Goal: Task Accomplishment & Management: Complete application form

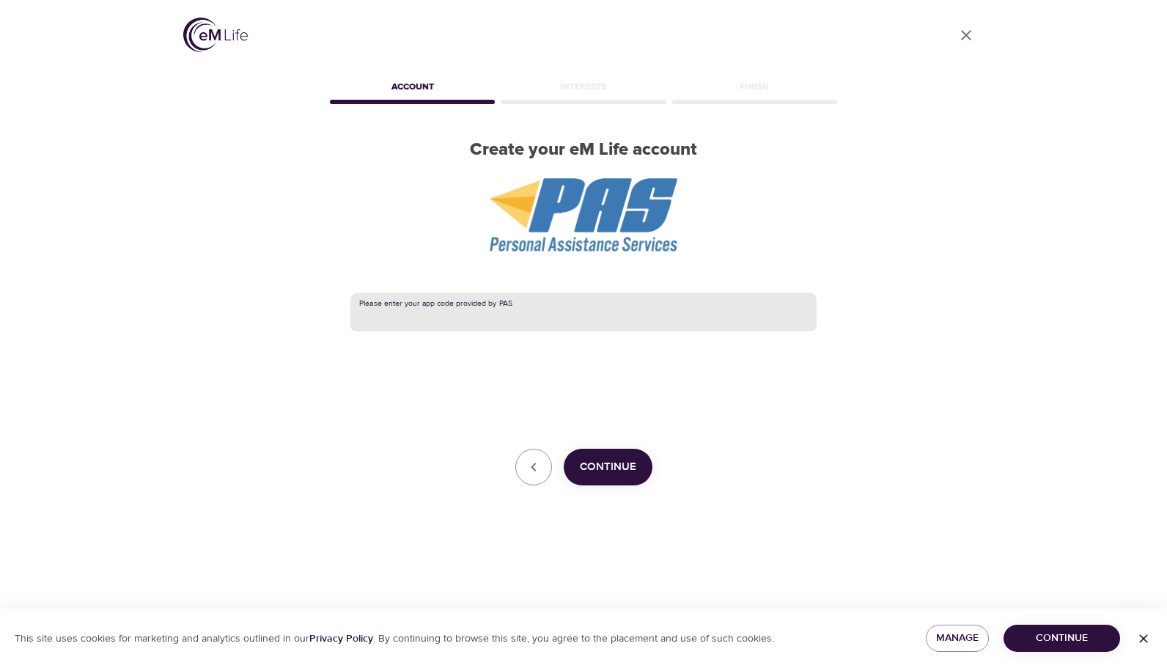
click at [588, 317] on input "text" at bounding box center [583, 312] width 466 height 40
type input "KCPS"
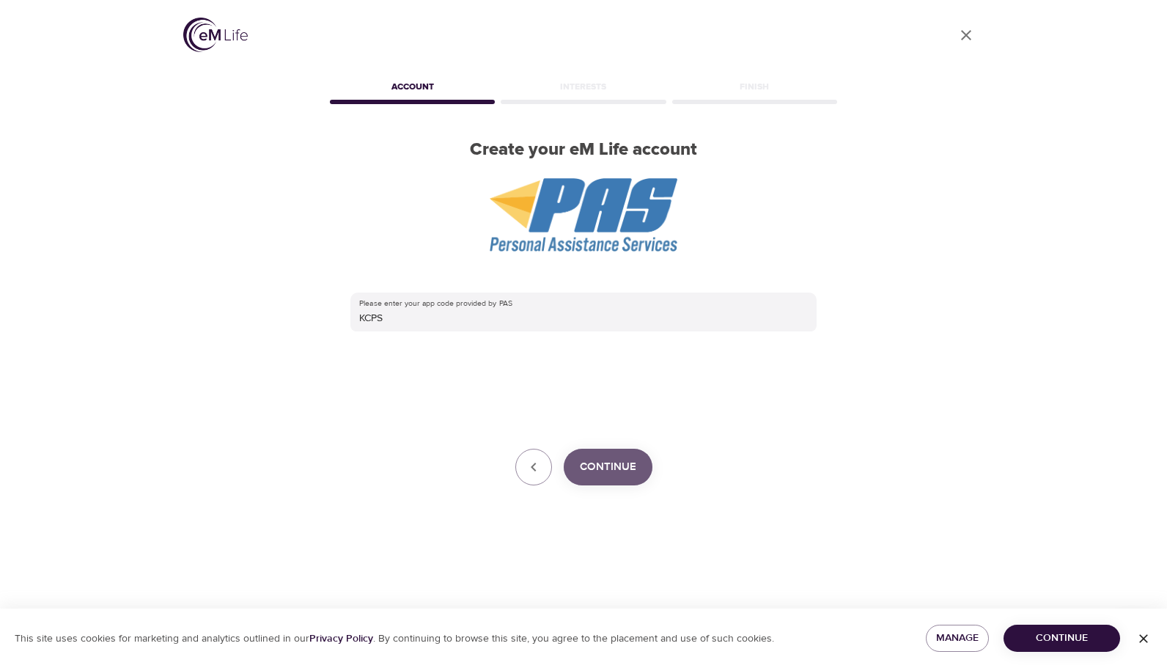
click at [617, 458] on span "Continue" at bounding box center [608, 466] width 56 height 19
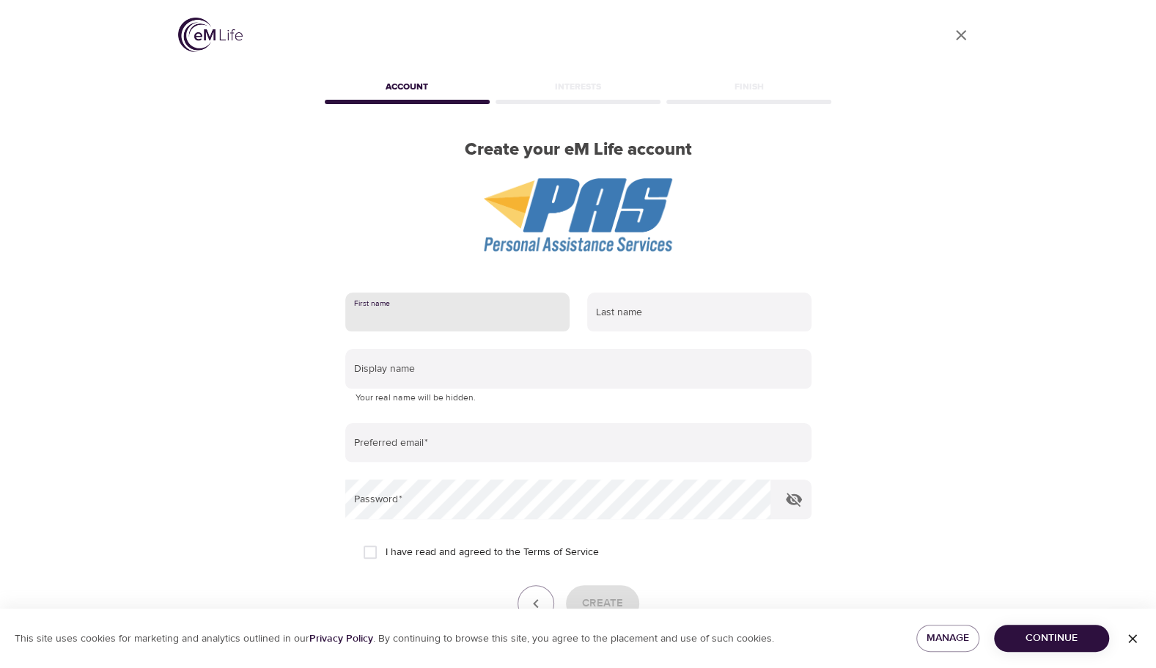
click at [412, 304] on input "text" at bounding box center [457, 312] width 224 height 40
type input "Susan"
type input "Connor"
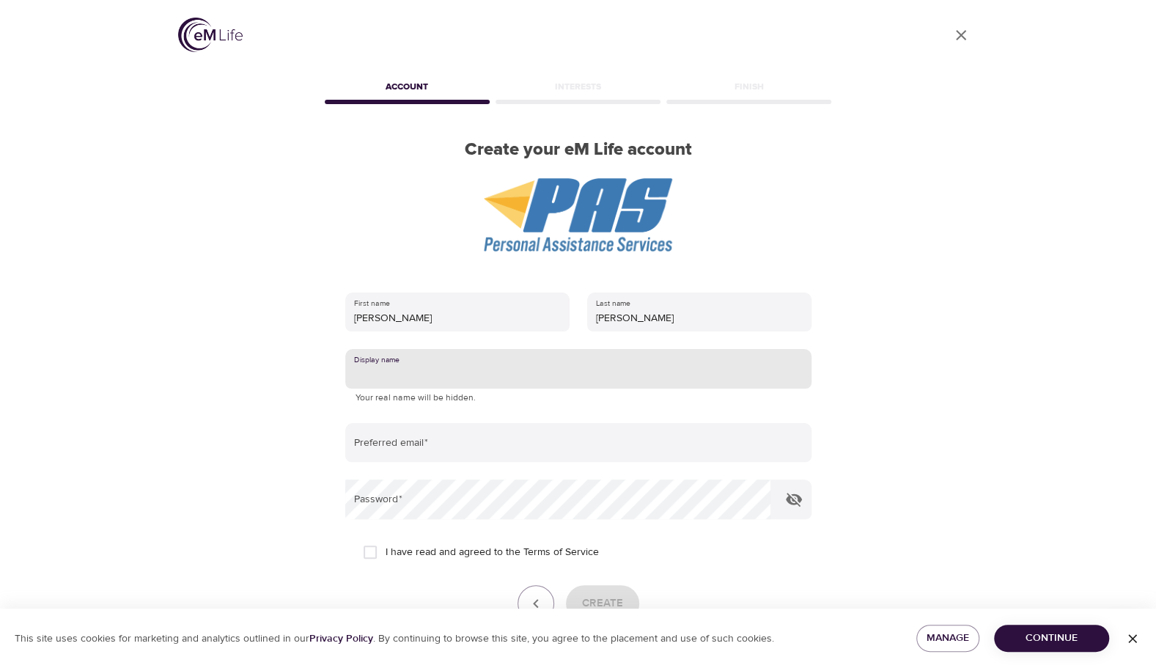
click at [440, 369] on input "text" at bounding box center [578, 369] width 466 height 40
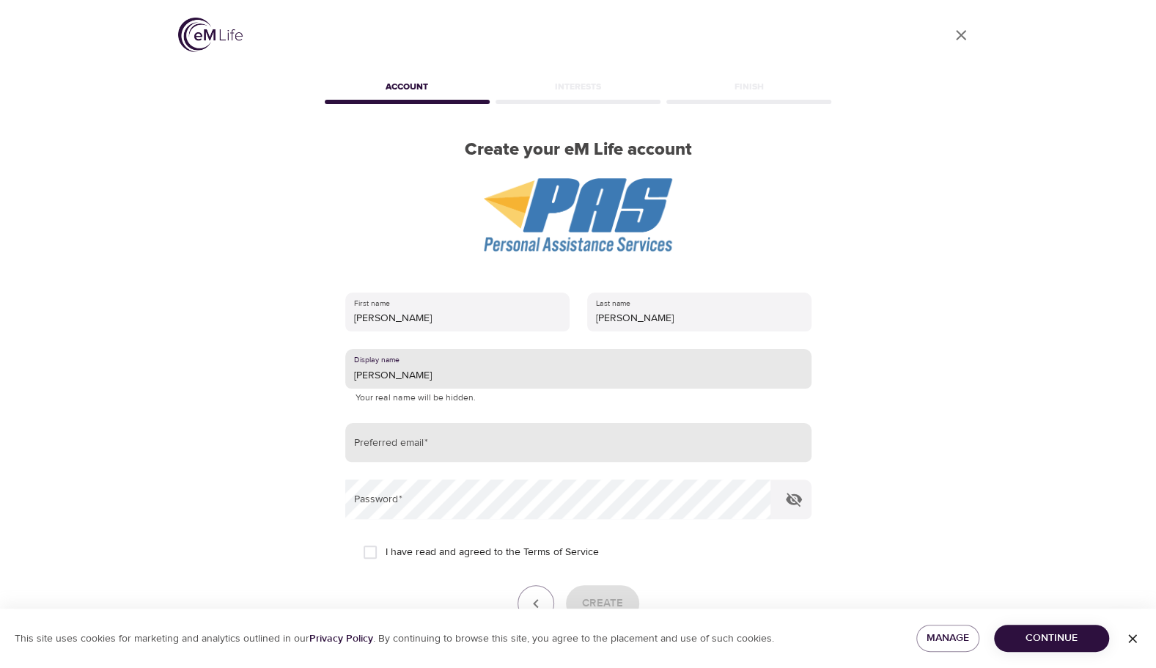
type input "Susie"
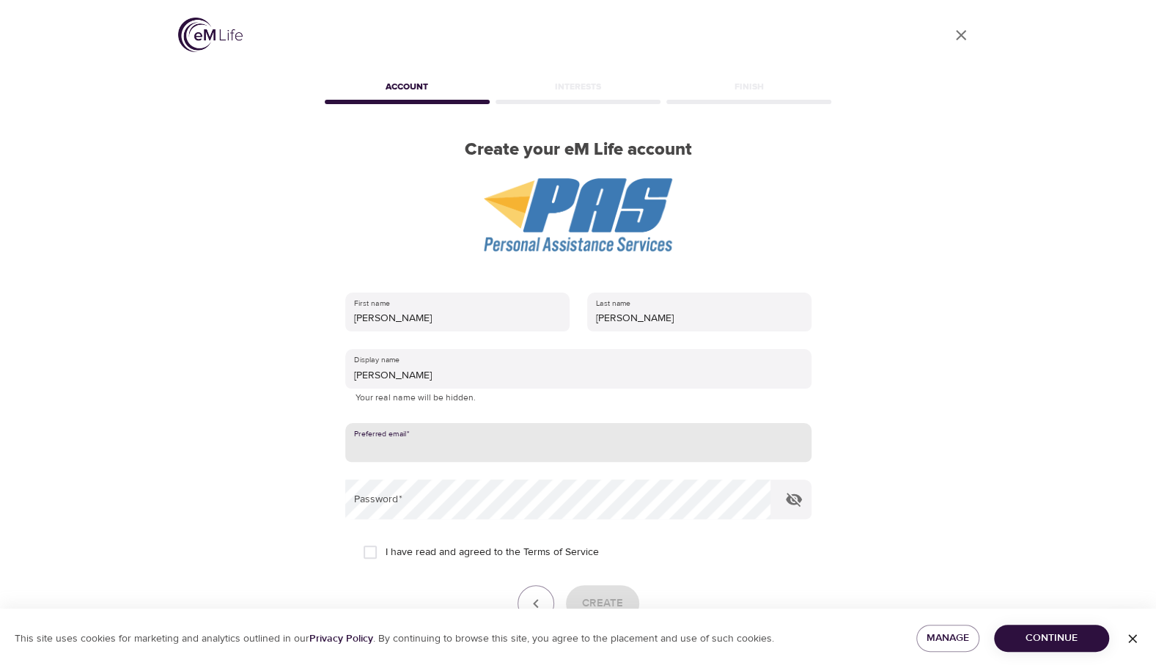
click at [448, 443] on input "email" at bounding box center [578, 443] width 466 height 40
type input "sconnor@kcpublicschools.org"
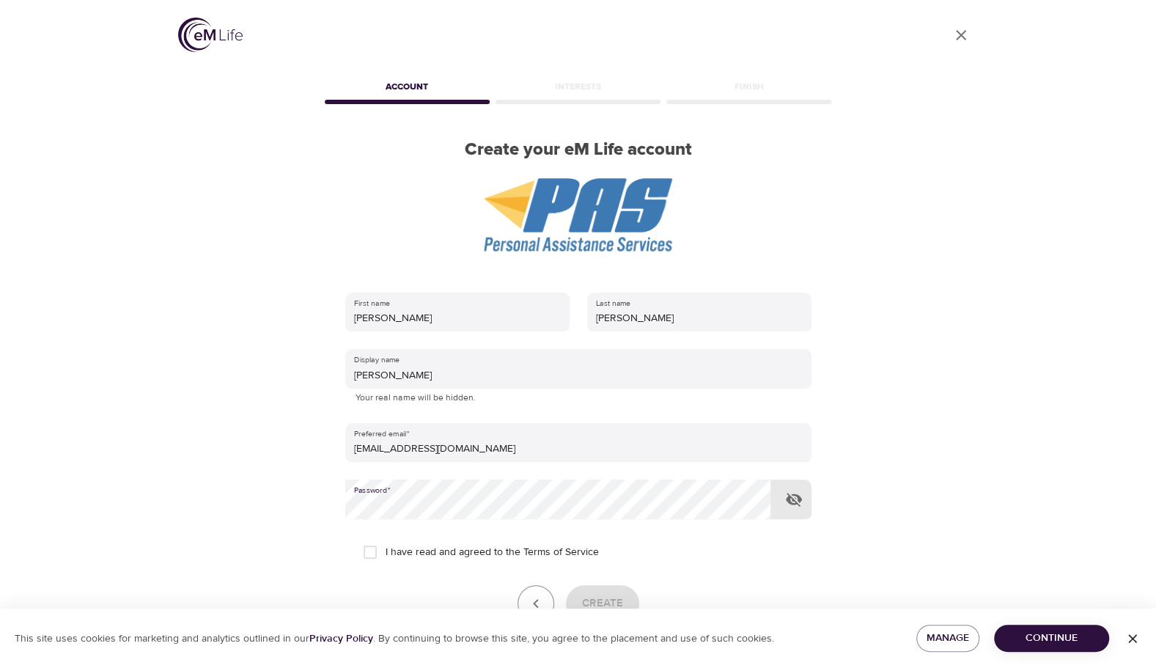
click at [374, 546] on input "I have read and agreed to the Terms of Service" at bounding box center [370, 551] width 31 height 31
checkbox input "true"
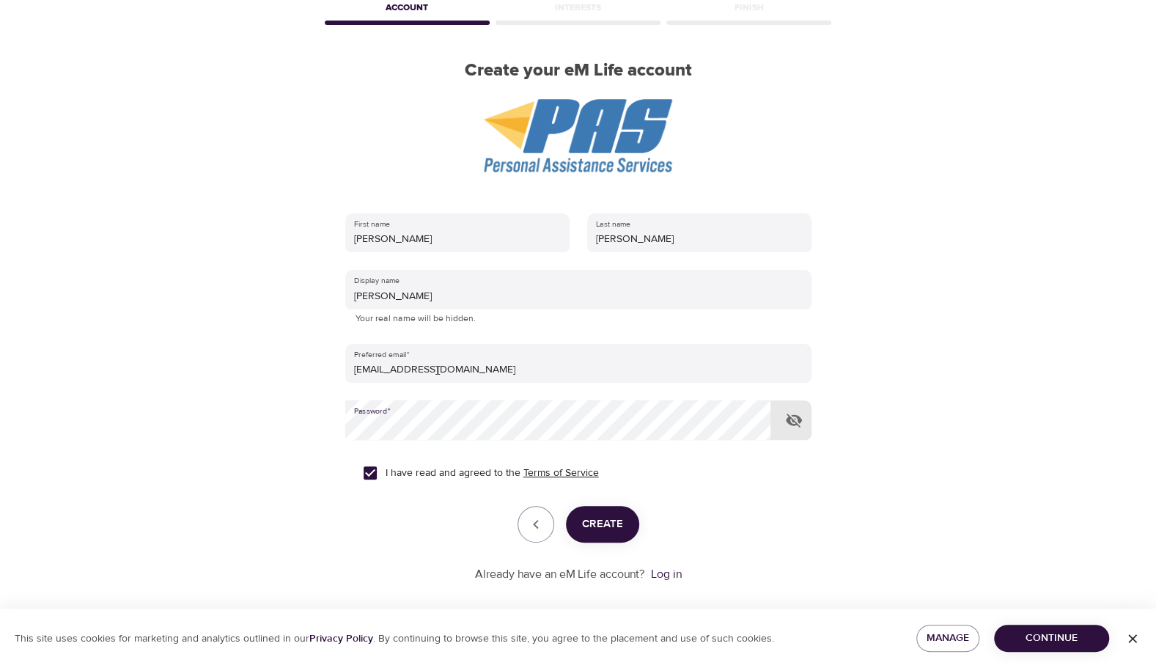
scroll to position [92, 0]
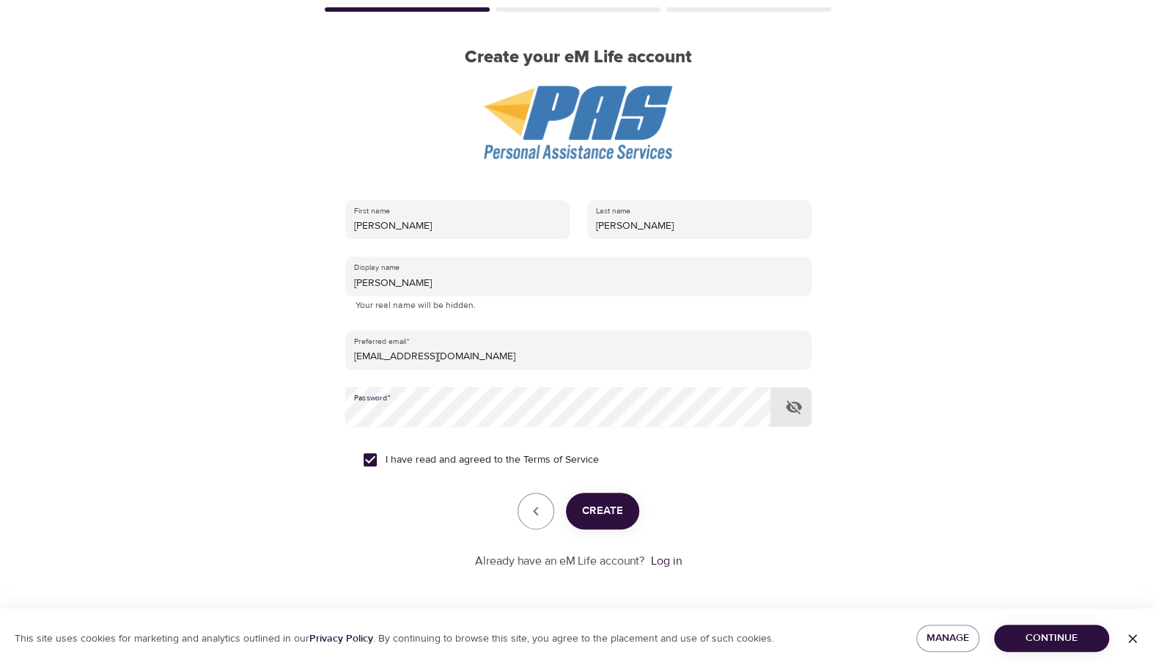
click at [614, 514] on span "Create" at bounding box center [602, 510] width 41 height 19
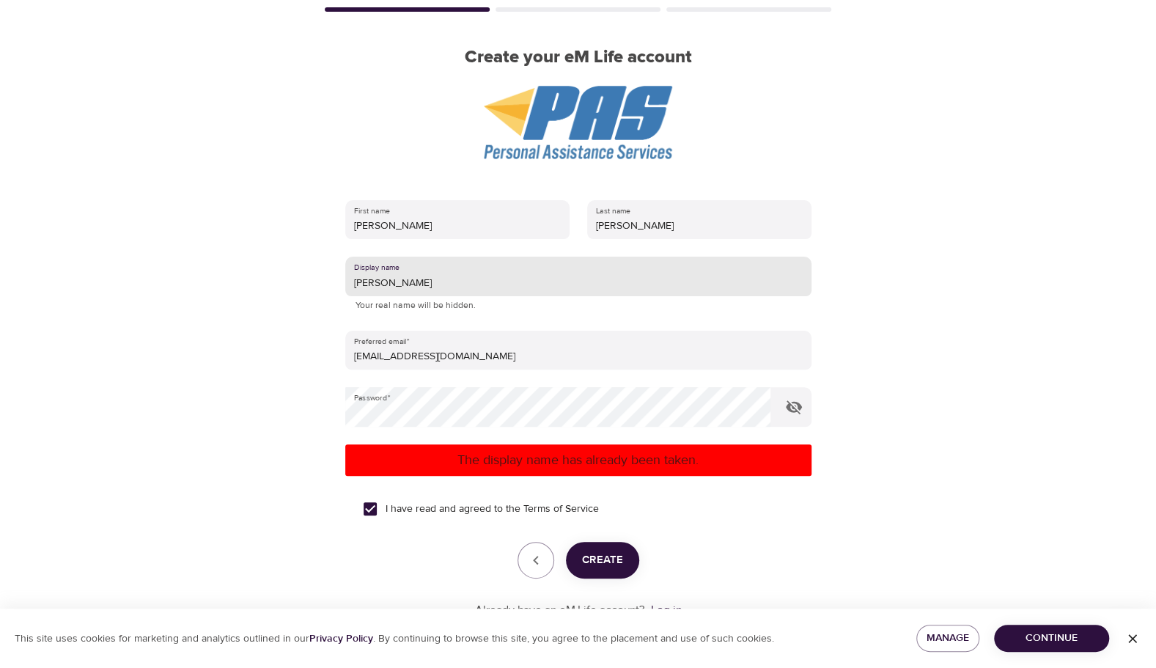
click at [396, 278] on input "Susie" at bounding box center [578, 276] width 466 height 40
type input "[PERSON_NAME] Q"
click at [609, 563] on span "Create" at bounding box center [602, 559] width 41 height 19
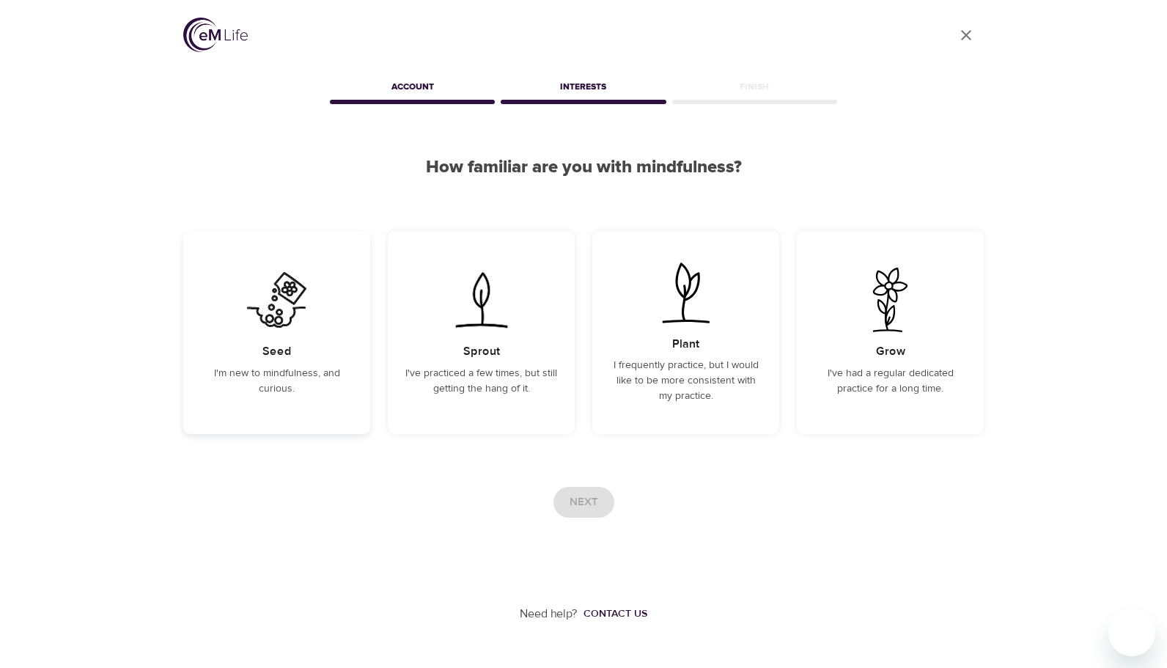
click at [271, 323] on img at bounding box center [277, 299] width 74 height 64
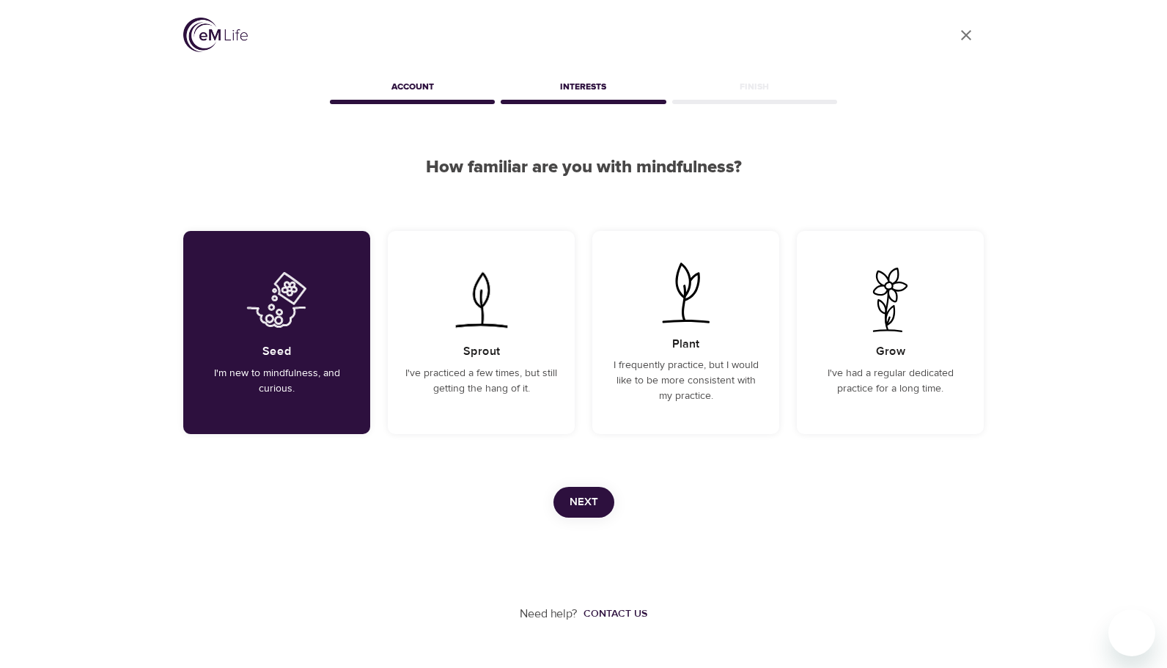
click at [594, 495] on span "Next" at bounding box center [583, 501] width 29 height 19
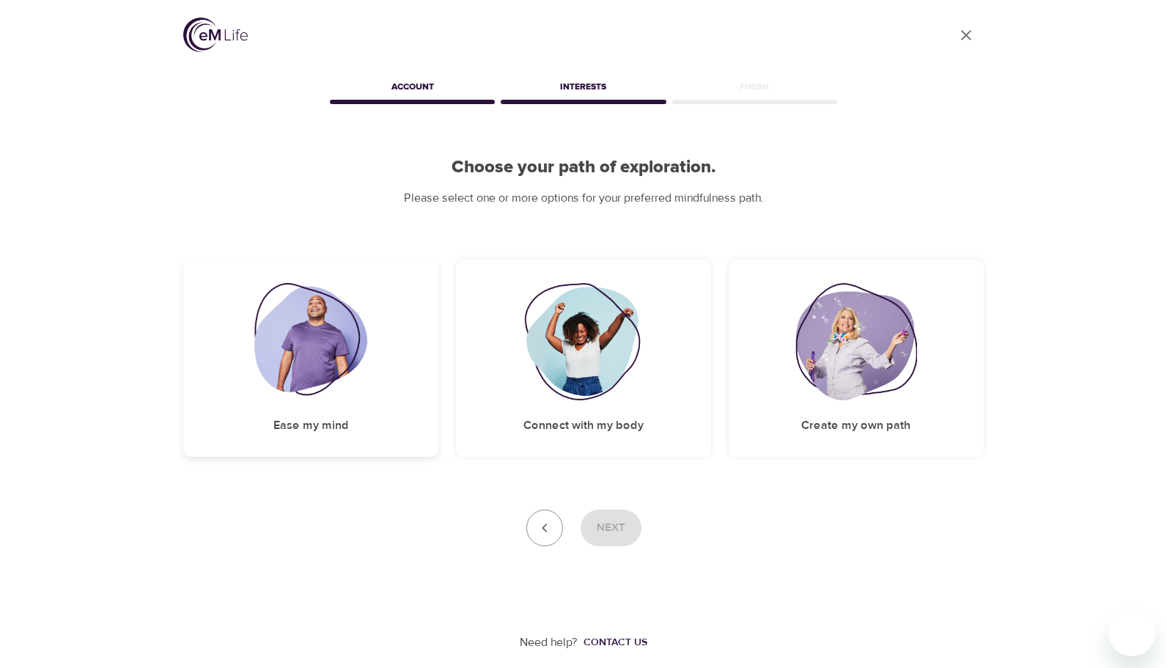
click at [309, 366] on img at bounding box center [311, 341] width 114 height 117
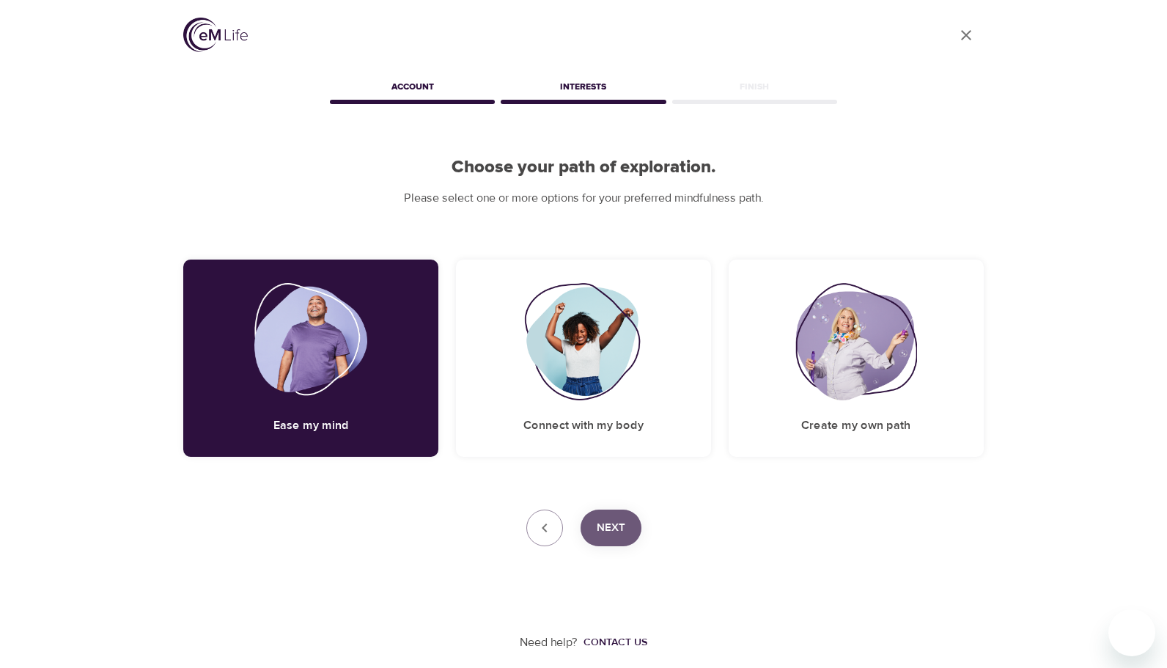
click at [610, 523] on span "Next" at bounding box center [610, 527] width 29 height 19
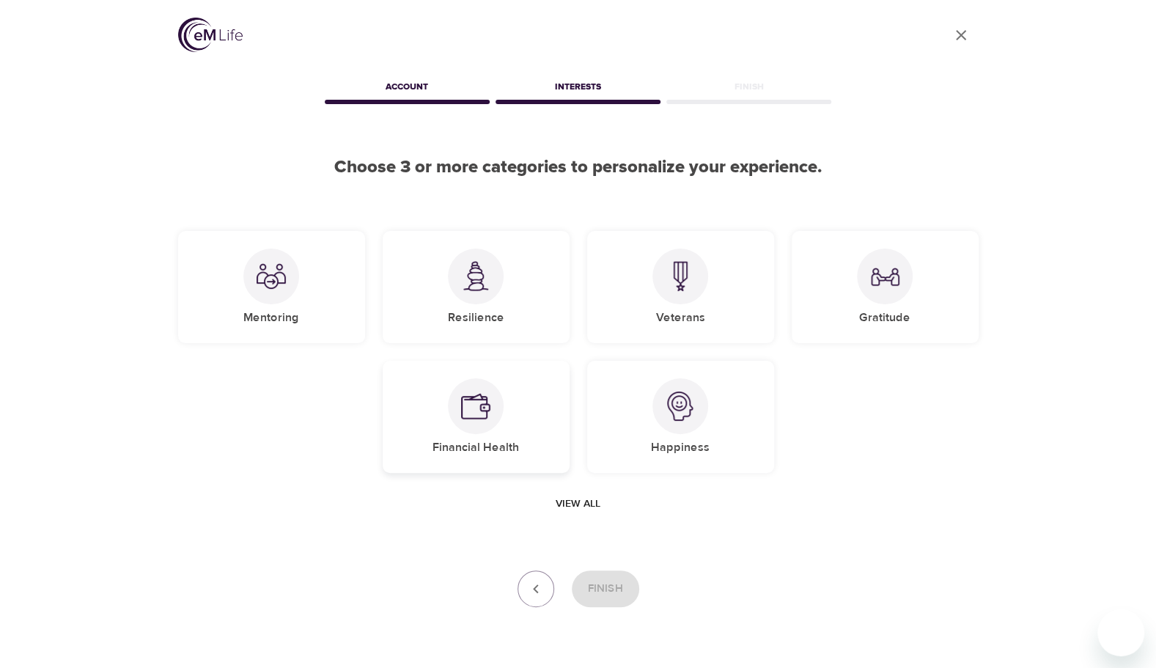
click at [487, 401] on img at bounding box center [475, 405] width 29 height 29
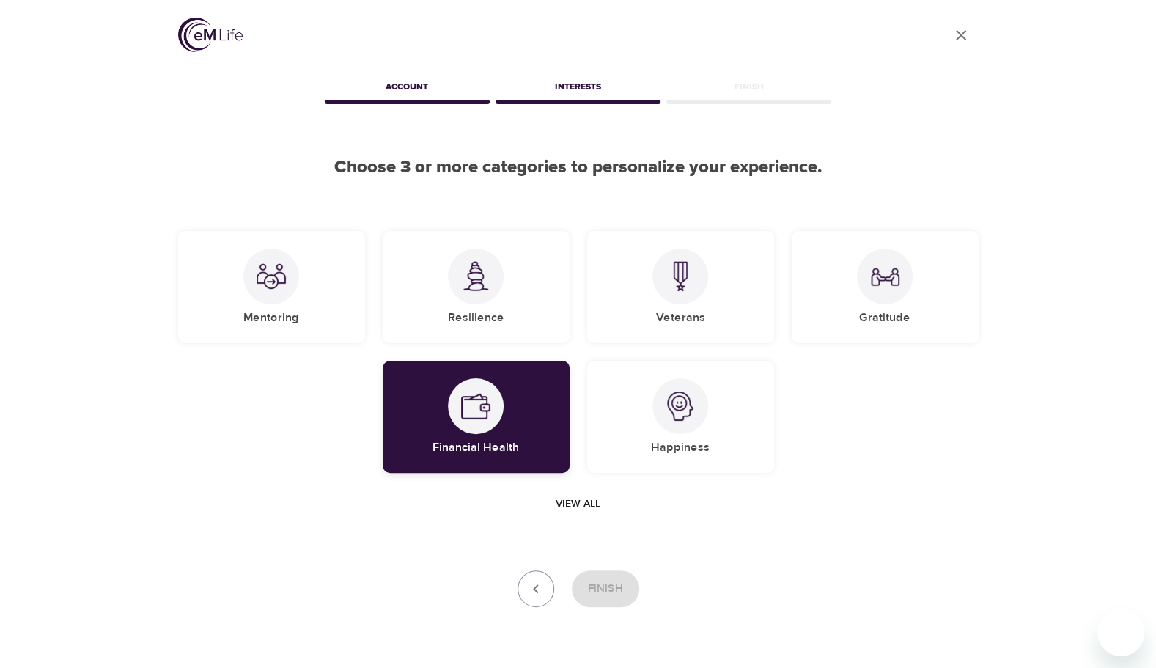
click at [487, 401] on img at bounding box center [475, 405] width 29 height 29
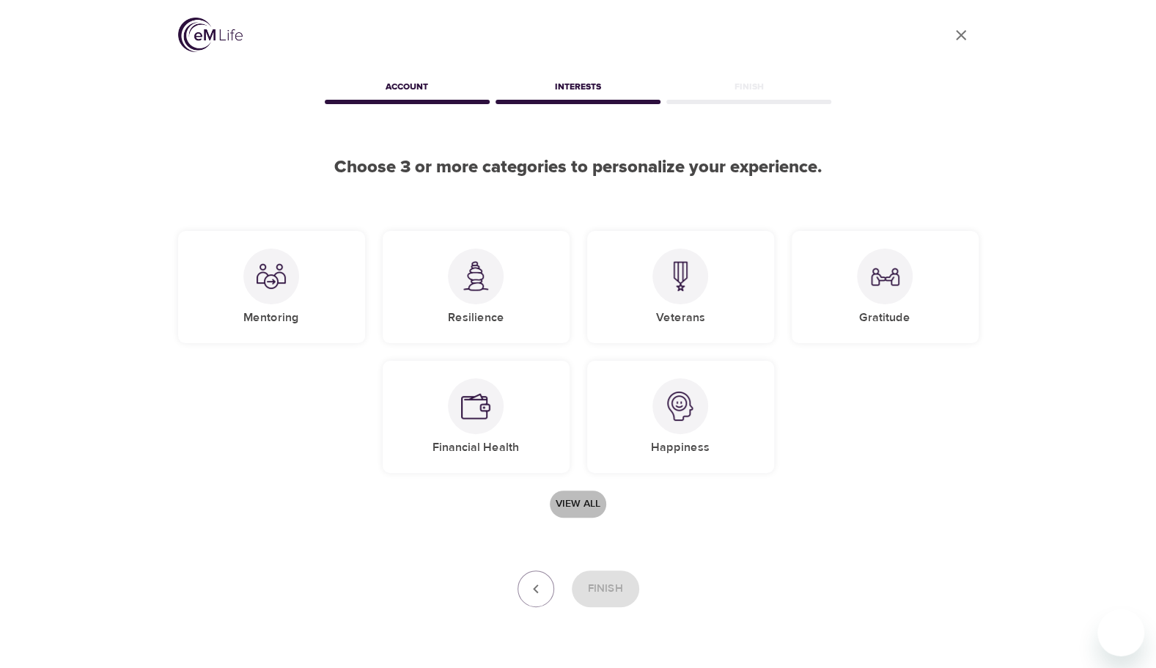
click at [567, 501] on span "View all" at bounding box center [577, 504] width 45 height 18
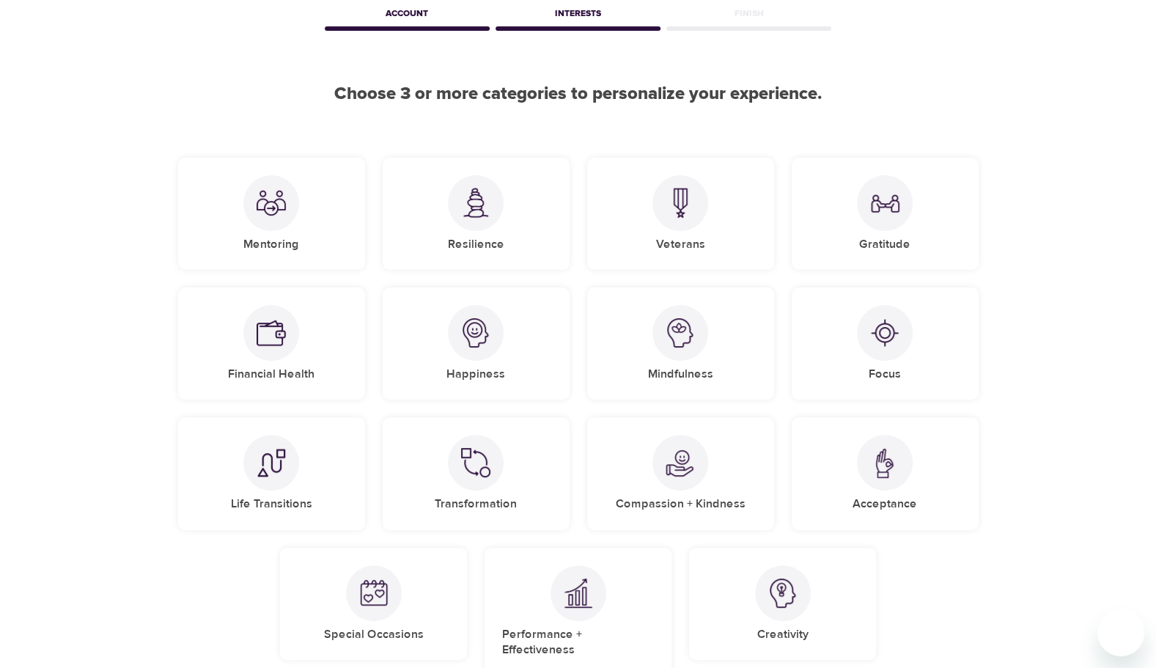
scroll to position [147, 0]
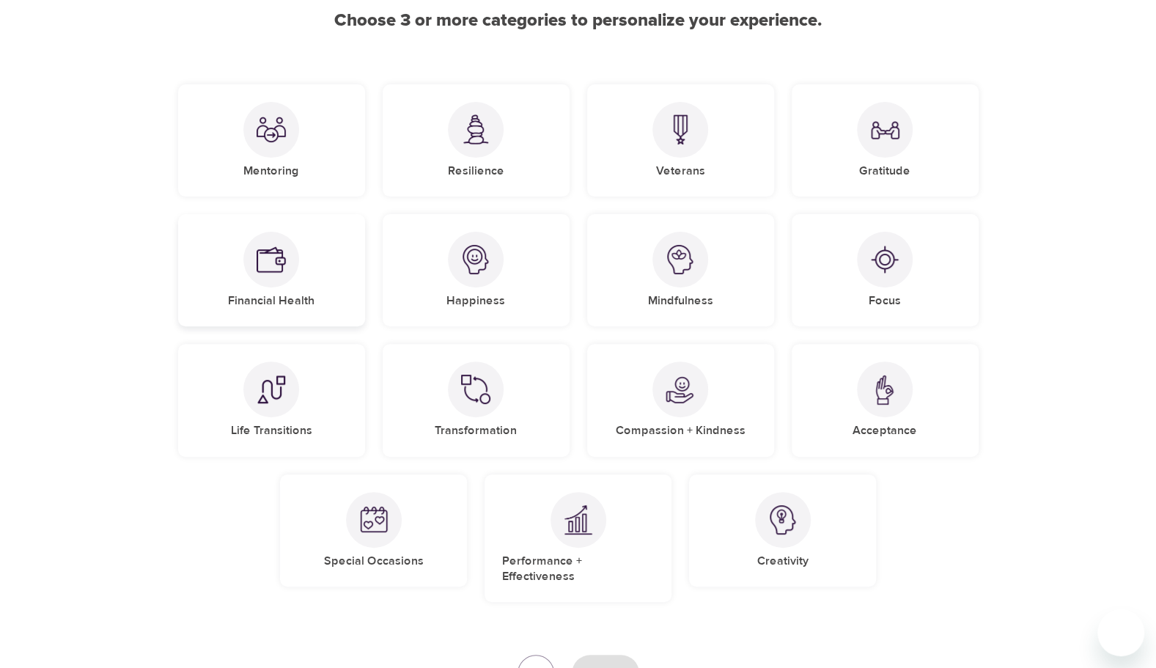
click at [286, 278] on div at bounding box center [271, 260] width 56 height 56
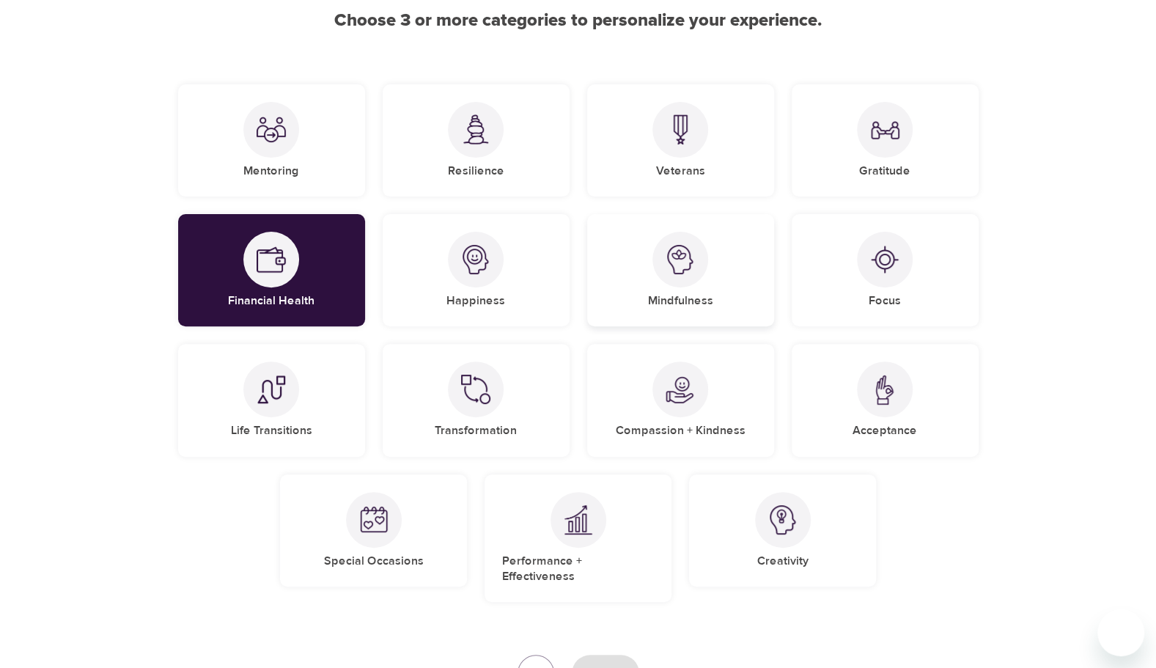
click at [686, 267] on img at bounding box center [679, 259] width 29 height 29
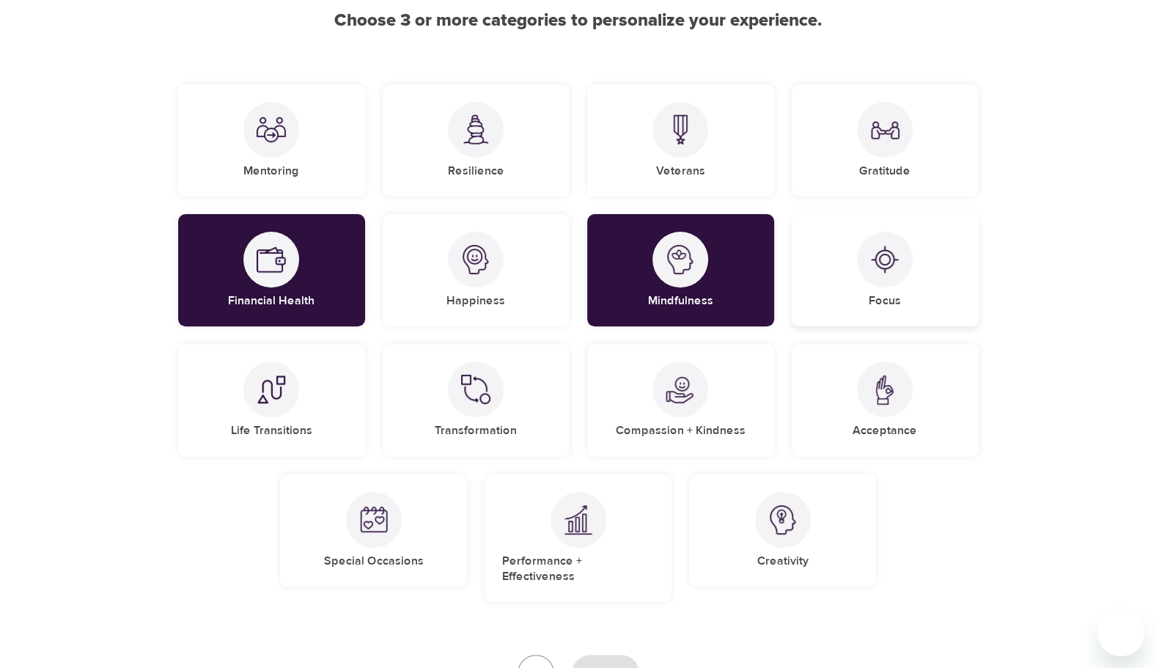
click at [896, 267] on img at bounding box center [884, 259] width 29 height 29
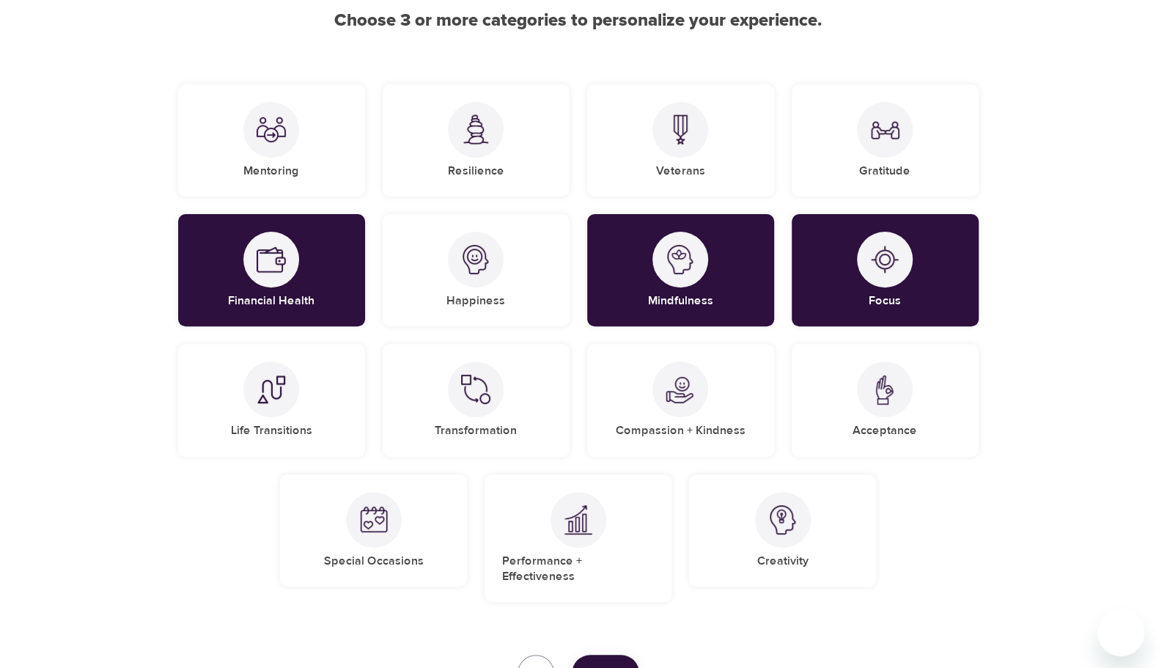
click at [595, 663] on span "Finish" at bounding box center [605, 672] width 35 height 19
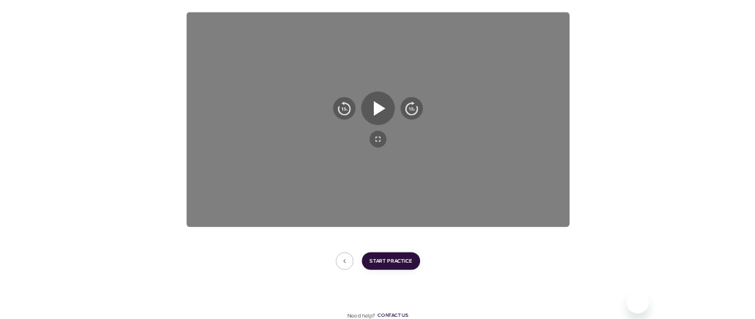
scroll to position [234, 0]
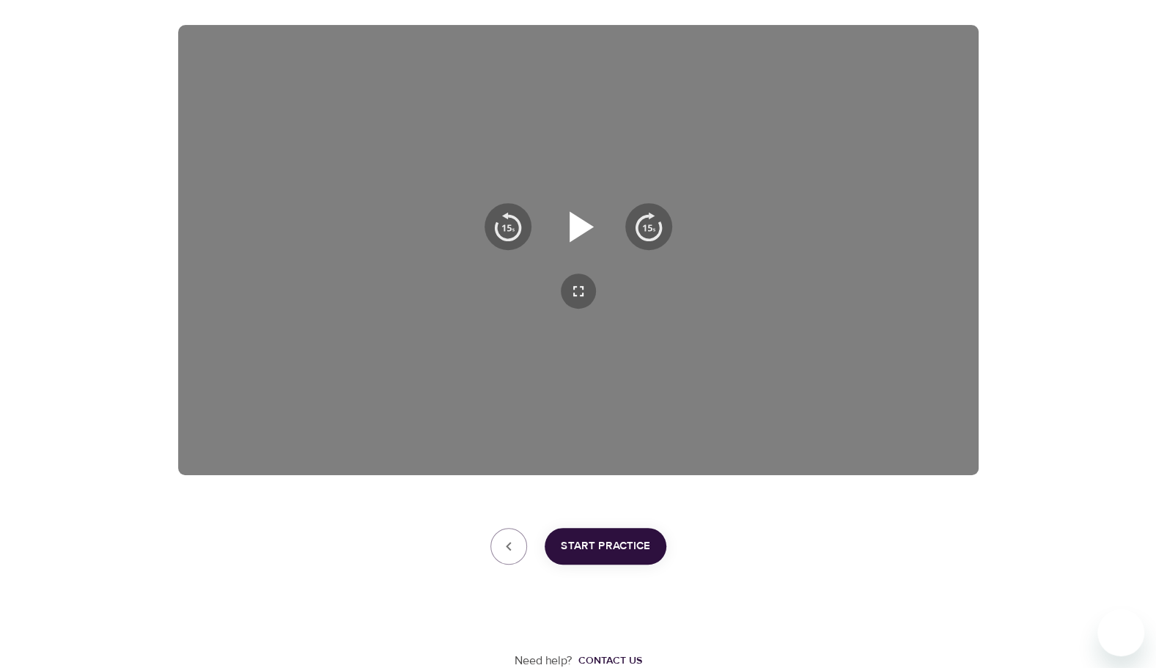
click at [583, 232] on icon "button" at bounding box center [581, 226] width 24 height 31
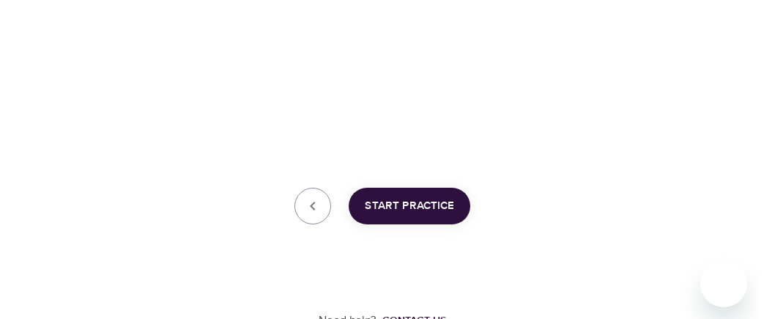
scroll to position [539, 0]
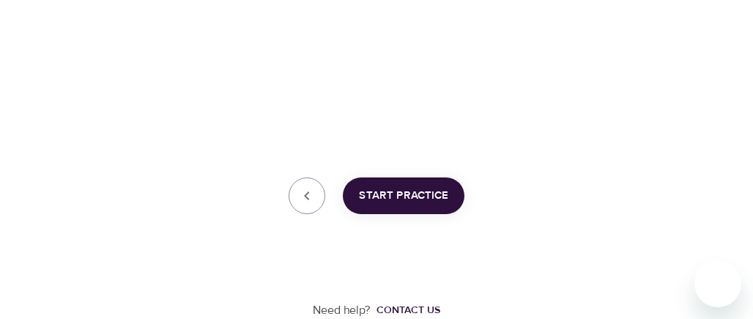
click at [429, 190] on span "Start Practice" at bounding box center [403, 195] width 89 height 19
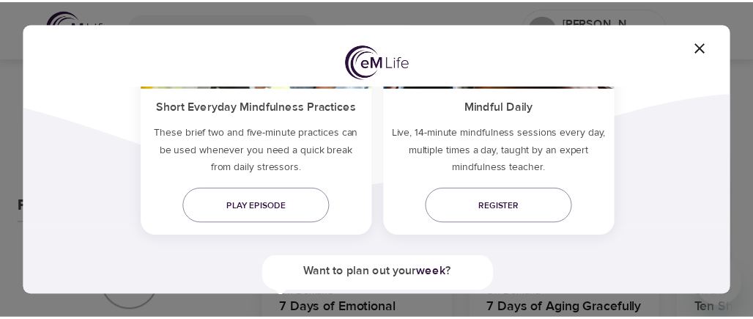
scroll to position [147, 0]
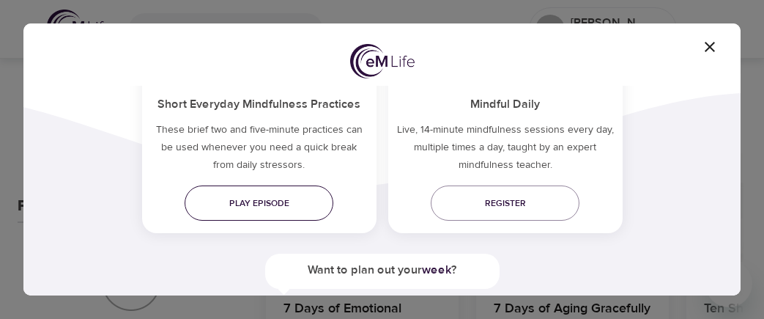
click at [260, 196] on span "Play episode" at bounding box center [258, 203] width 125 height 15
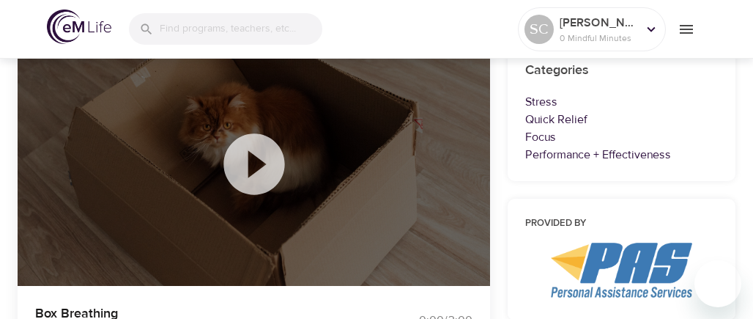
scroll to position [147, 0]
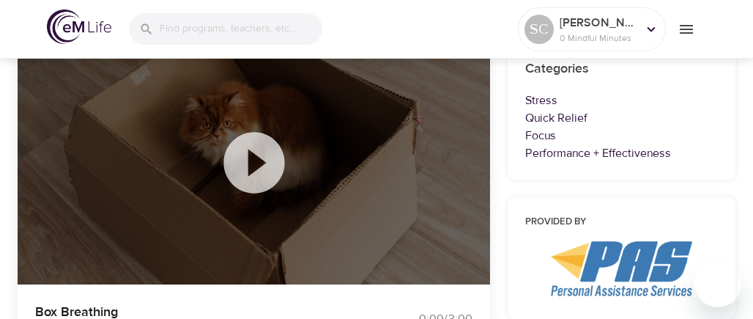
click at [267, 171] on icon at bounding box center [253, 162] width 61 height 61
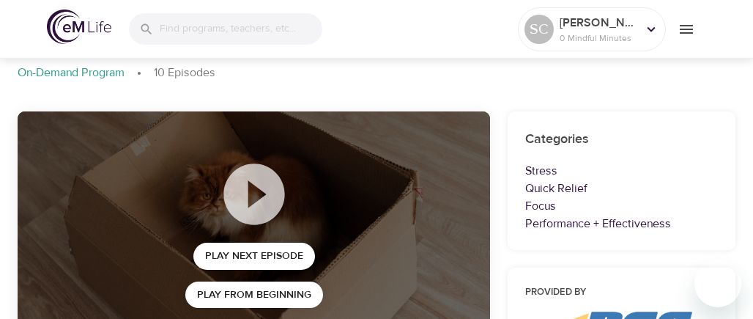
scroll to position [0, 0]
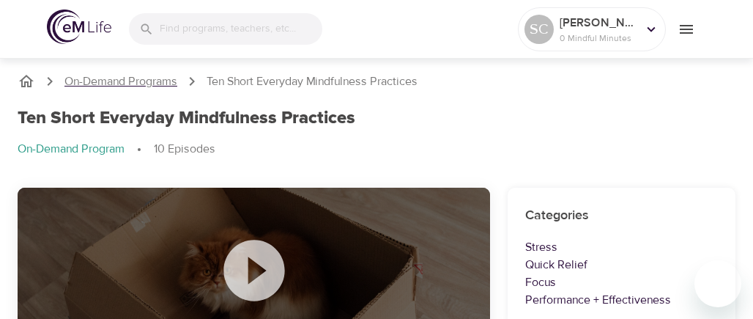
click at [144, 84] on p "On-Demand Programs" at bounding box center [120, 81] width 113 height 17
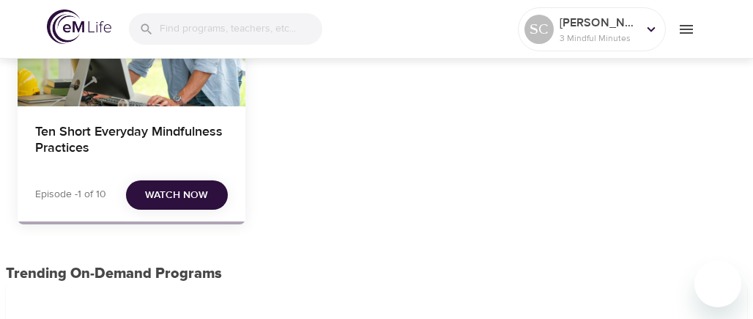
scroll to position [147, 0]
